Goal: Book appointment/travel/reservation

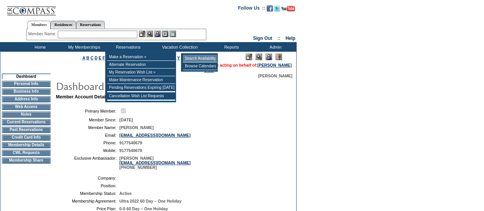
click at [190, 60] on td "Search Availability" at bounding box center [200, 59] width 34 height 8
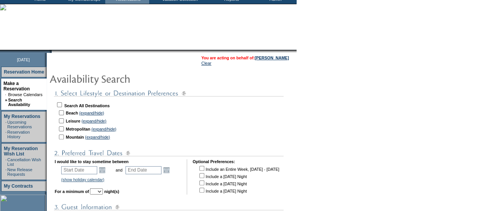
scroll to position [76, 0]
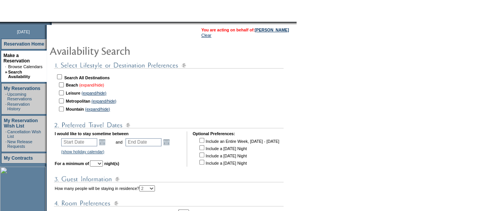
click at [94, 87] on link "(expand/hide)" at bounding box center [91, 85] width 25 height 5
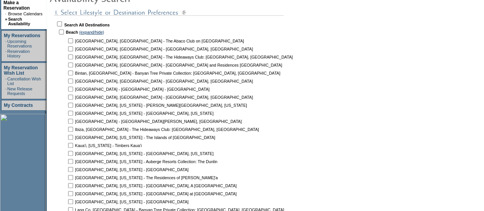
scroll to position [128, 0]
click at [73, 65] on input "checkbox" at bounding box center [70, 65] width 5 height 5
checkbox input "true"
click at [73, 41] on input "checkbox" at bounding box center [70, 41] width 5 height 5
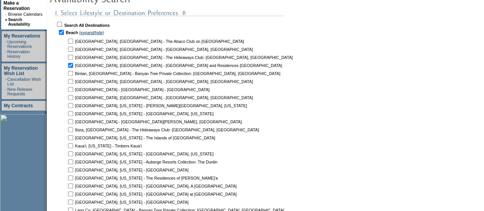
checkbox input "true"
click at [73, 123] on input "checkbox" at bounding box center [70, 121] width 5 height 5
checkbox input "true"
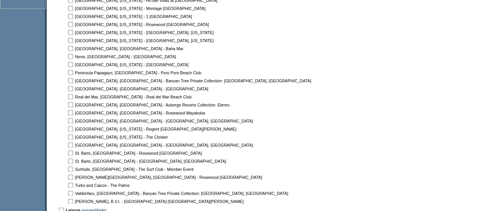
scroll to position [373, 0]
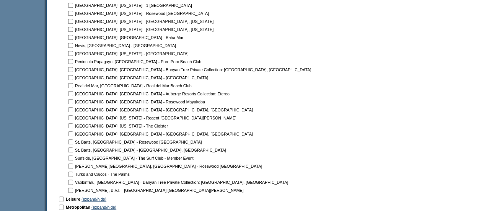
click at [73, 173] on input "checkbox" at bounding box center [70, 174] width 5 height 5
checkbox input "true"
click at [73, 188] on input "checkbox" at bounding box center [70, 190] width 5 height 5
checkbox input "true"
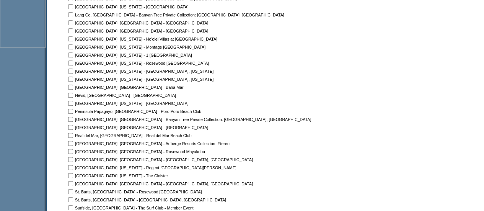
scroll to position [312, 0]
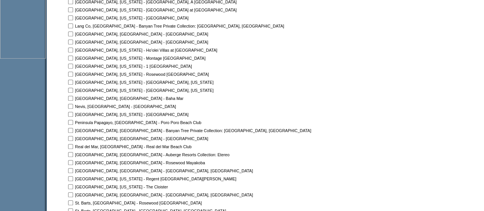
click at [73, 104] on input "checkbox" at bounding box center [70, 106] width 5 height 5
checkbox input "true"
click at [74, 99] on td at bounding box center [71, 98] width 8 height 7
click at [73, 99] on input "checkbox" at bounding box center [70, 98] width 5 height 5
checkbox input "true"
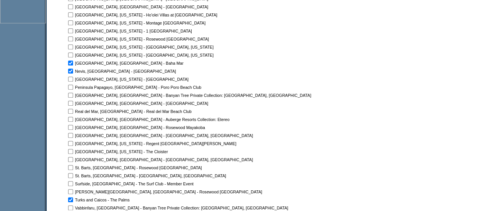
scroll to position [348, 0]
click at [73, 166] on input "checkbox" at bounding box center [70, 166] width 5 height 5
checkbox input "true"
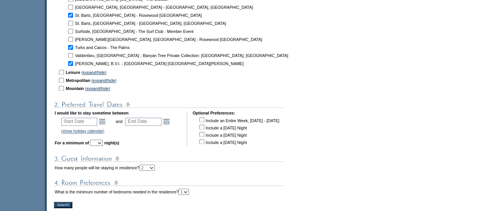
scroll to position [500, 0]
click at [106, 123] on link "Open the calendar popup." at bounding box center [102, 122] width 8 height 8
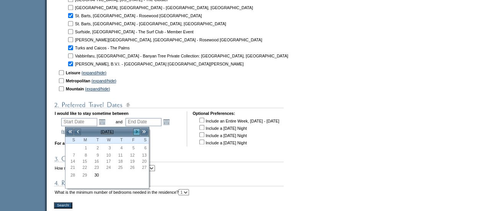
click at [136, 134] on link ">" at bounding box center [137, 132] width 8 height 8
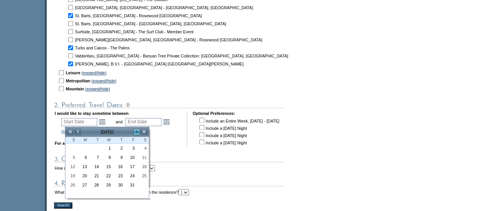
click at [136, 134] on link ">" at bounding box center [137, 132] width 8 height 8
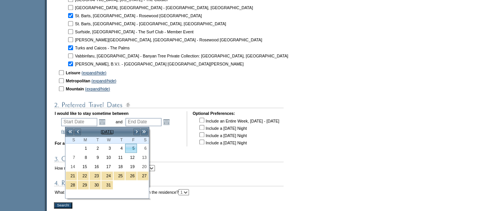
click at [133, 148] on link "5" at bounding box center [131, 148] width 11 height 8
type input "[DATE]"
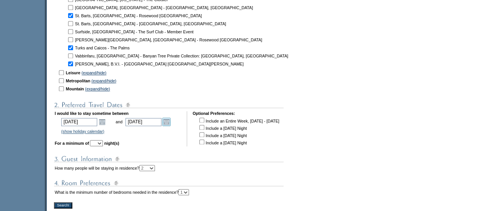
click at [171, 126] on link "Open the calendar popup." at bounding box center [166, 122] width 8 height 8
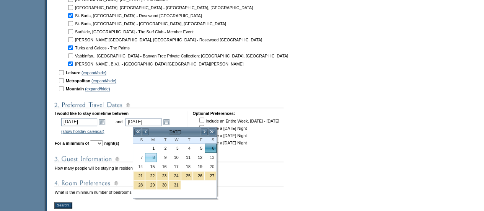
click at [150, 157] on link "8" at bounding box center [151, 157] width 11 height 8
type input "[DATE]"
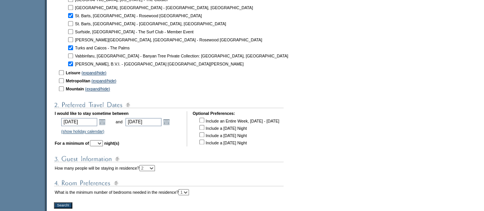
click at [103, 144] on select "1 2 3 4 5 6 7 8 9 10 11 12 13 14" at bounding box center [96, 143] width 13 height 6
select select "3"
click at [101, 142] on select "1 2 3 4 5 6 7 8 9 10 11 12 13 14" at bounding box center [96, 143] width 13 height 6
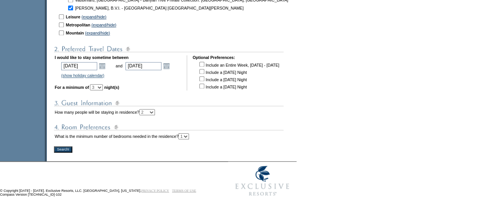
click at [72, 148] on input "Search!" at bounding box center [63, 149] width 18 height 6
